Goal: Communication & Community: Answer question/provide support

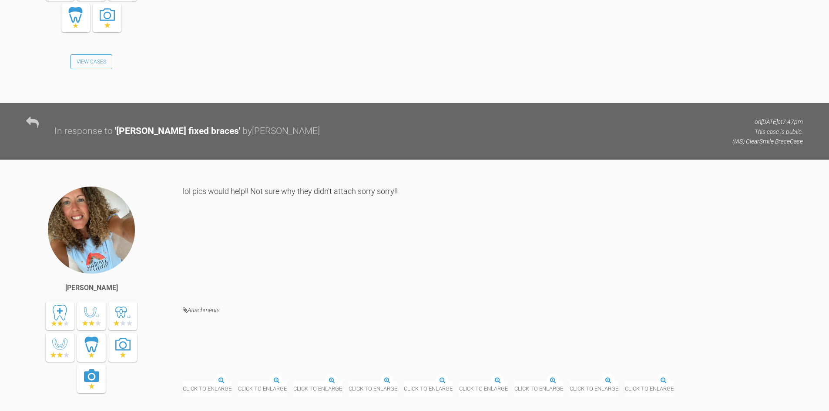
scroll to position [11459, 0]
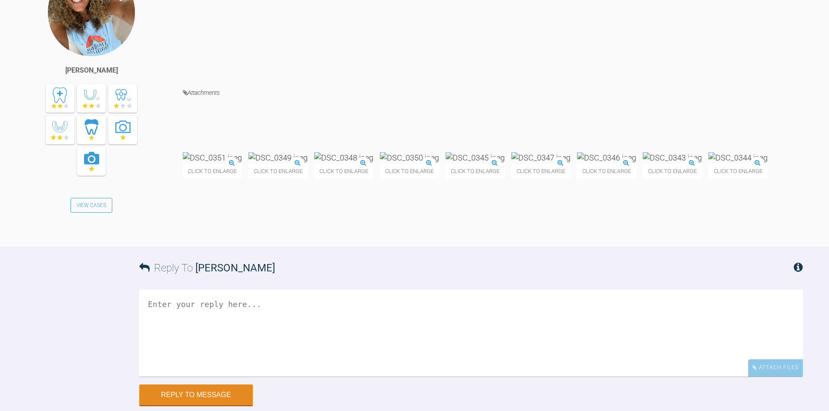
click at [505, 163] on img at bounding box center [475, 157] width 59 height 11
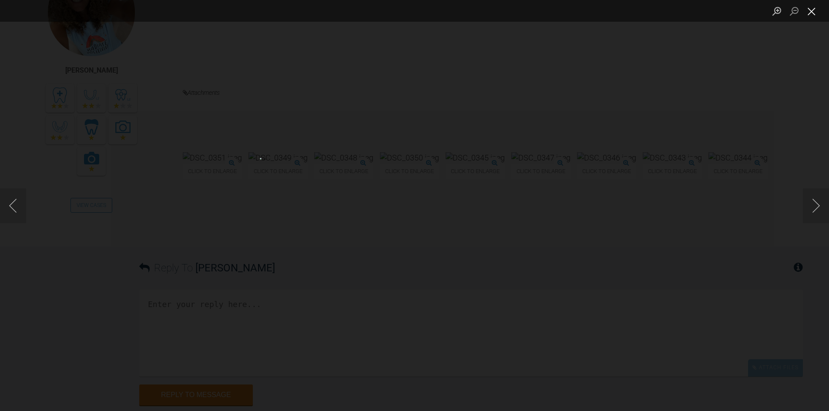
click at [809, 8] on button "Close lightbox" at bounding box center [811, 10] width 17 height 15
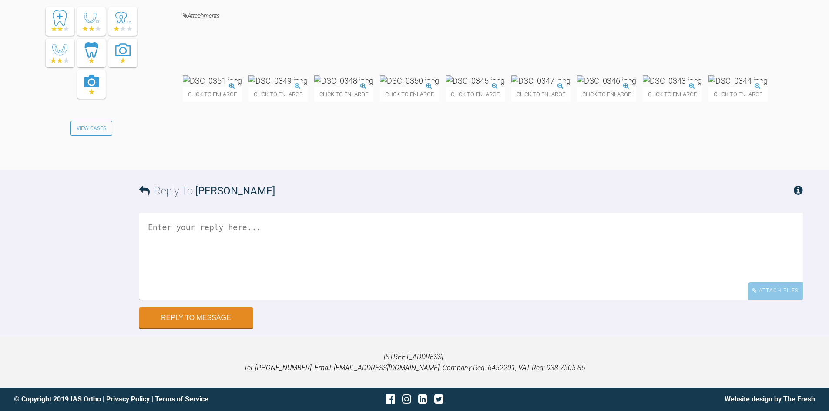
scroll to position [11650, 0]
click at [225, 241] on textarea at bounding box center [471, 256] width 664 height 87
type textarea "LOL! Looking good - let the wires do their thing and review in about 6-8 weeks.…"
click at [198, 318] on button "Reply to Message" at bounding box center [196, 319] width 114 height 21
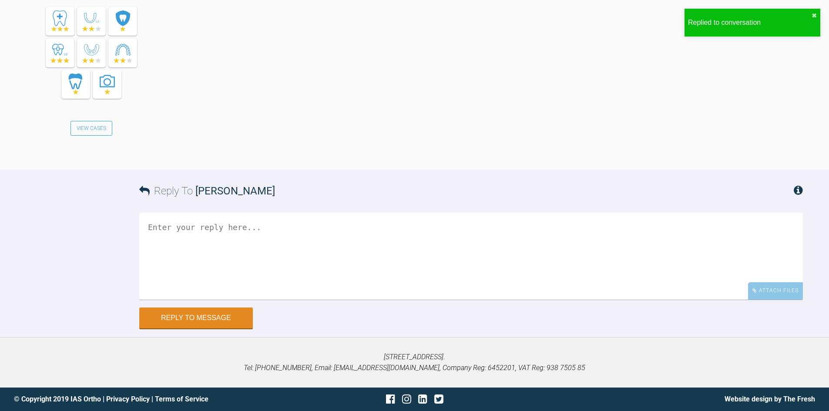
scroll to position [11982, 0]
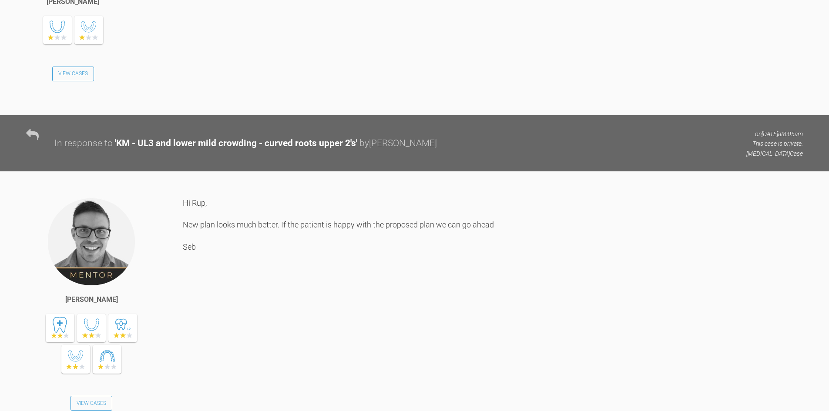
scroll to position [3355, 0]
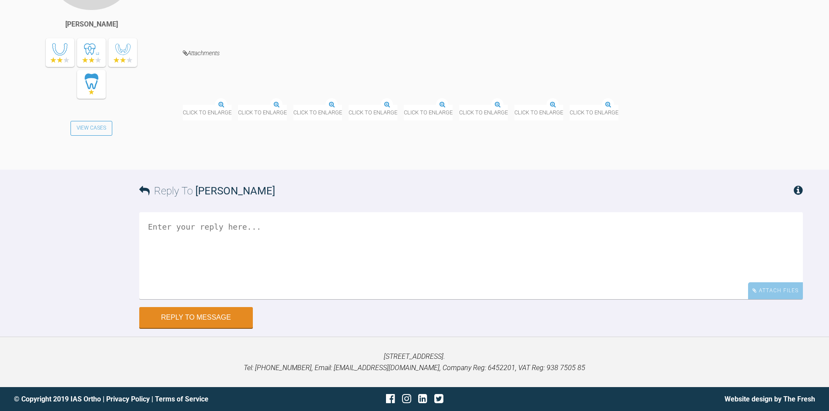
scroll to position [4760, 0]
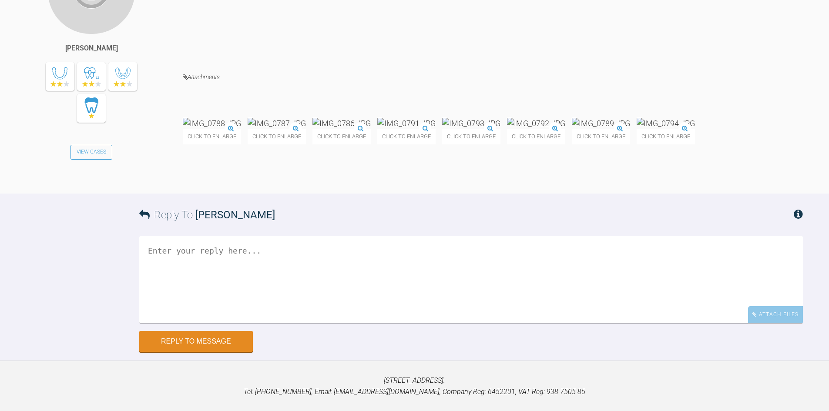
click at [500, 129] on img at bounding box center [471, 123] width 58 height 11
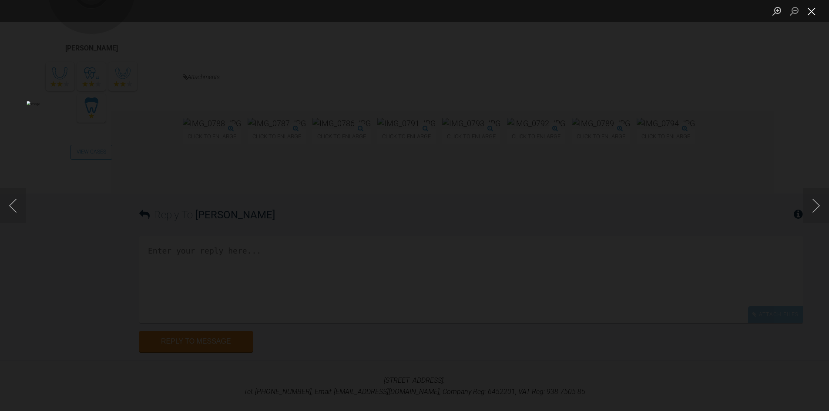
click at [816, 10] on button "Close lightbox" at bounding box center [811, 10] width 17 height 15
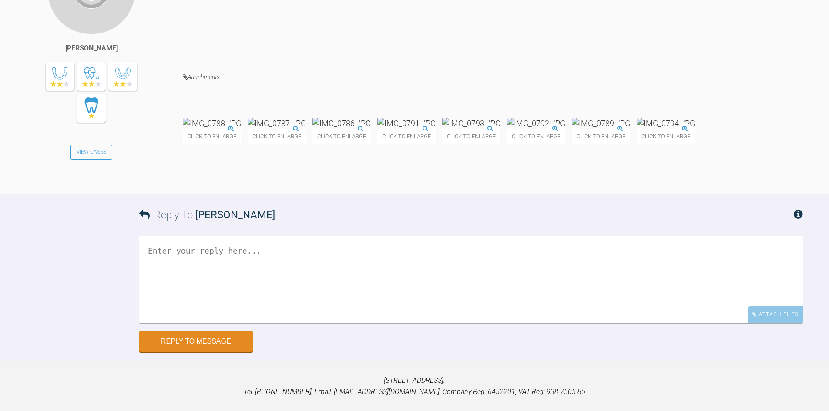
click at [214, 323] on textarea at bounding box center [471, 279] width 664 height 87
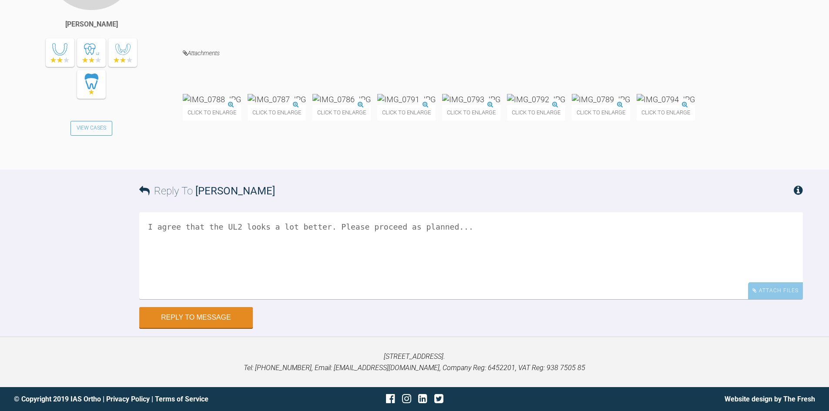
scroll to position [4891, 0]
type textarea "I agree that the UL2 looks a lot better. Please proceed as planned..."
click at [199, 325] on button "Reply to Message" at bounding box center [196, 318] width 114 height 21
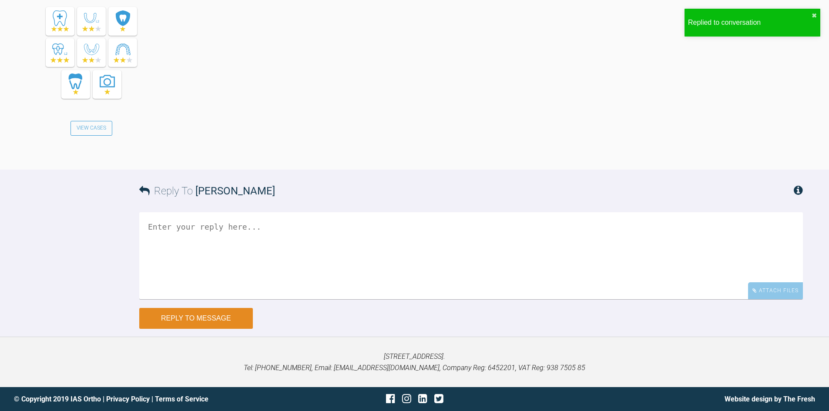
scroll to position [5223, 0]
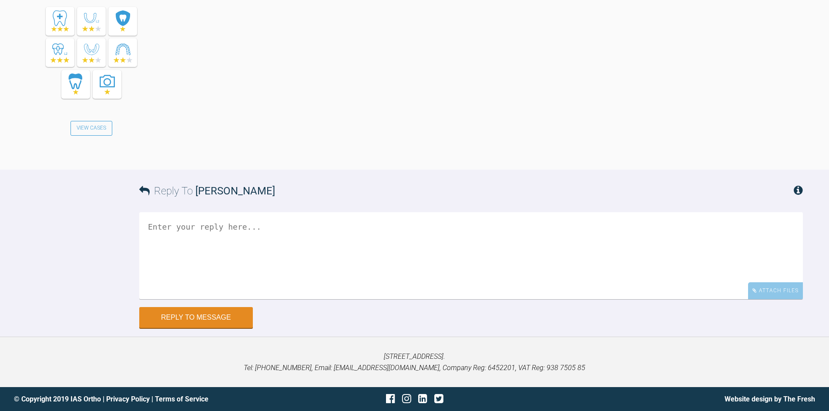
drag, startPoint x: 263, startPoint y: 263, endPoint x: 835, endPoint y: 128, distance: 587.5
